Goal: Find contact information: Find contact information

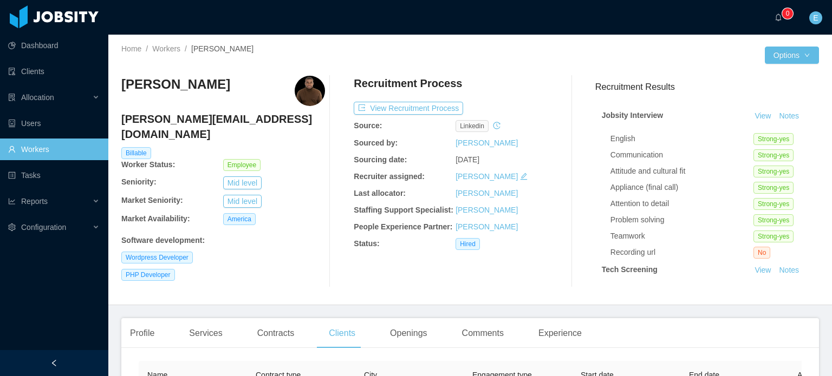
click at [50, 149] on link "Workers" at bounding box center [54, 150] width 92 height 22
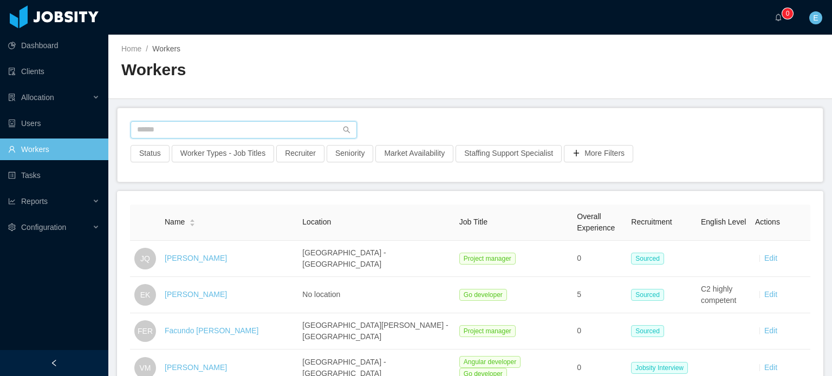
click at [197, 129] on input "text" at bounding box center [243, 129] width 226 height 17
paste input "**********"
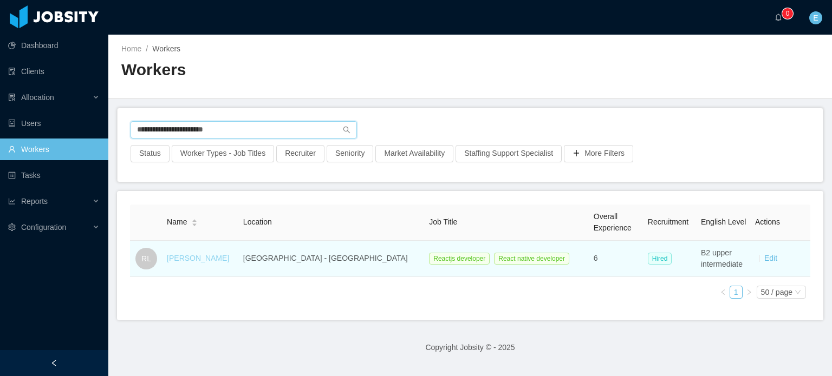
type input "**********"
click at [204, 258] on link "[PERSON_NAME]" at bounding box center [198, 258] width 62 height 9
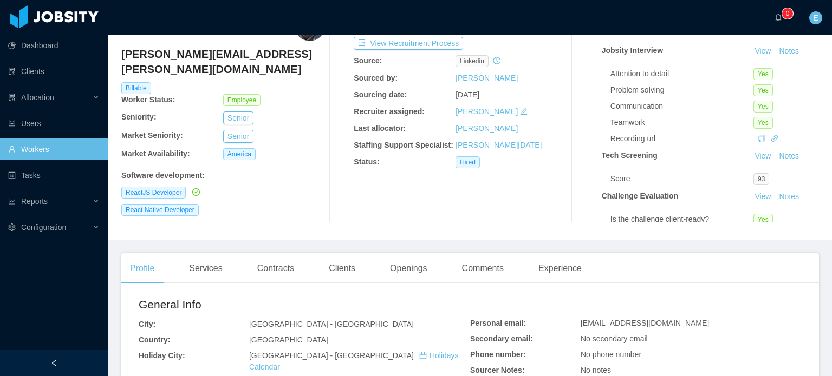
scroll to position [54, 0]
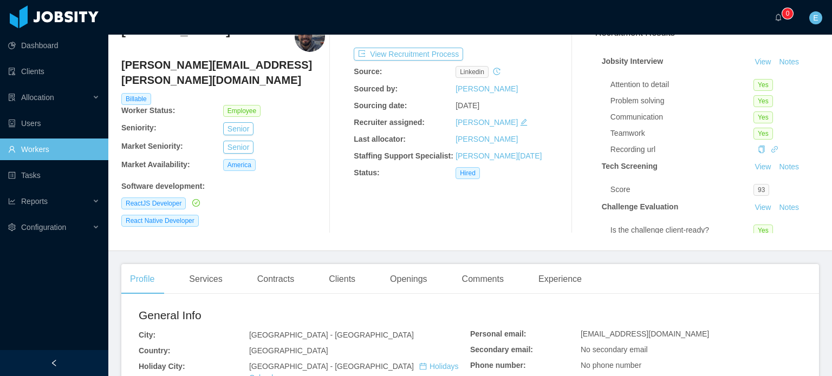
click at [336, 284] on div "Clients" at bounding box center [342, 279] width 44 height 30
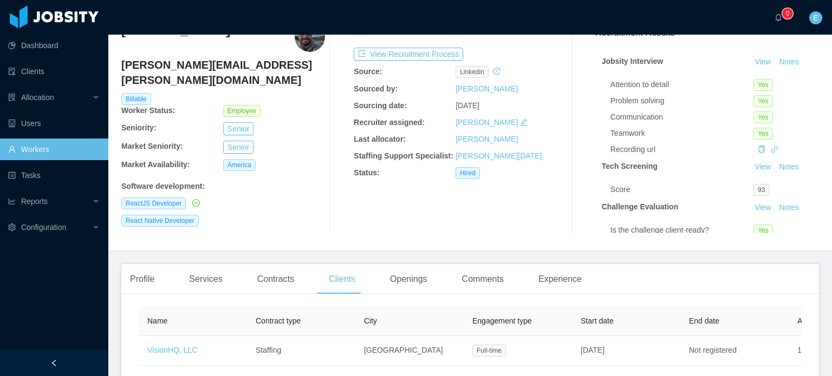
scroll to position [54, 0]
drag, startPoint x: 253, startPoint y: 67, endPoint x: 123, endPoint y: 67, distance: 130.0
click at [123, 67] on h4 "[PERSON_NAME][EMAIL_ADDRESS][PERSON_NAME][DOMAIN_NAME]" at bounding box center [223, 72] width 204 height 30
copy h4 "[PERSON_NAME][EMAIL_ADDRESS][PERSON_NAME][DOMAIN_NAME]"
